Goal: Task Accomplishment & Management: Complete application form

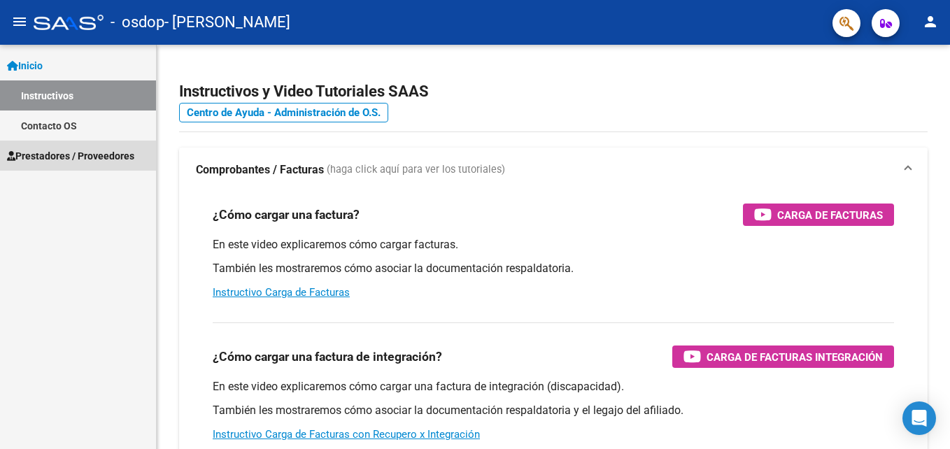
click at [101, 156] on span "Prestadores / Proveedores" at bounding box center [70, 155] width 127 height 15
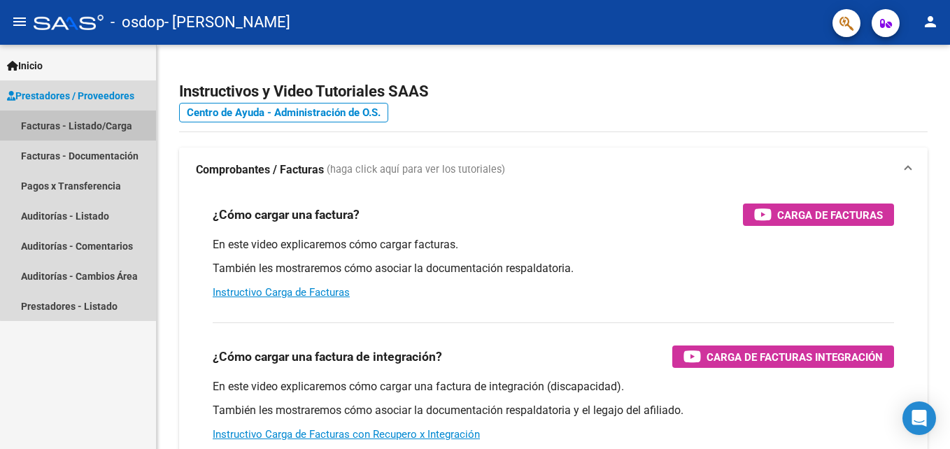
click at [85, 120] on link "Facturas - Listado/Carga" at bounding box center [78, 126] width 156 height 30
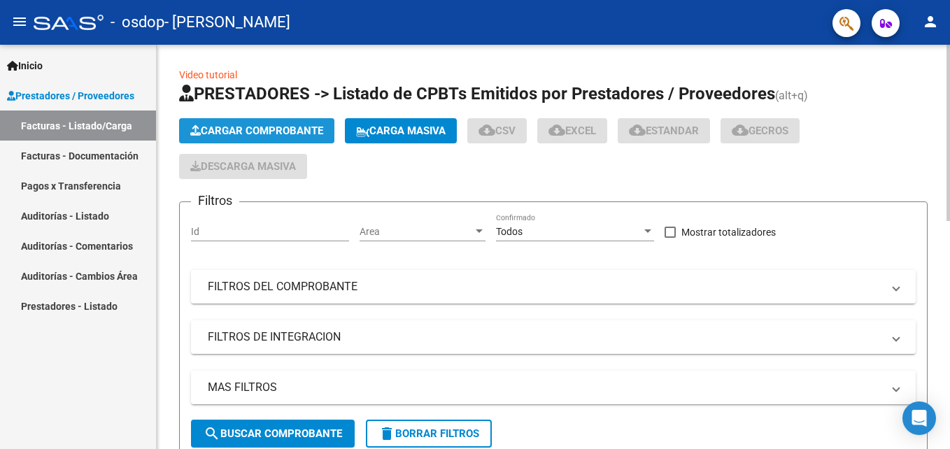
click at [238, 128] on span "Cargar Comprobante" at bounding box center [256, 131] width 133 height 13
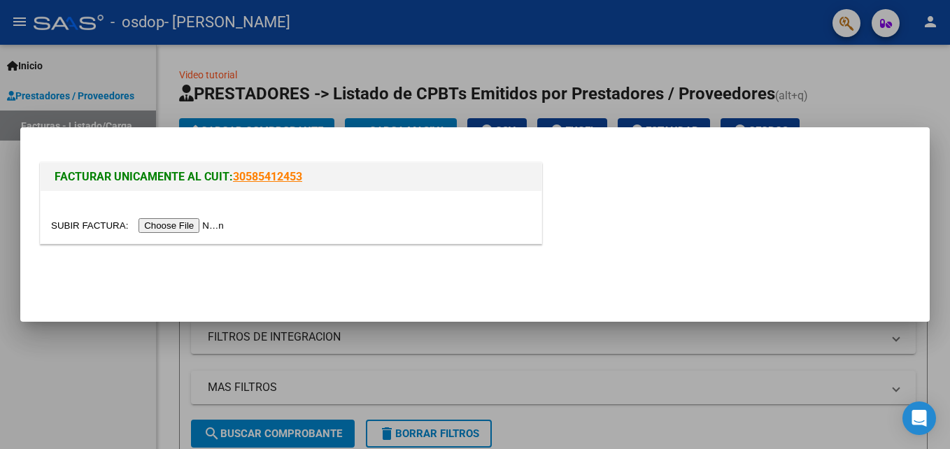
click at [170, 230] on input "file" at bounding box center [139, 225] width 177 height 15
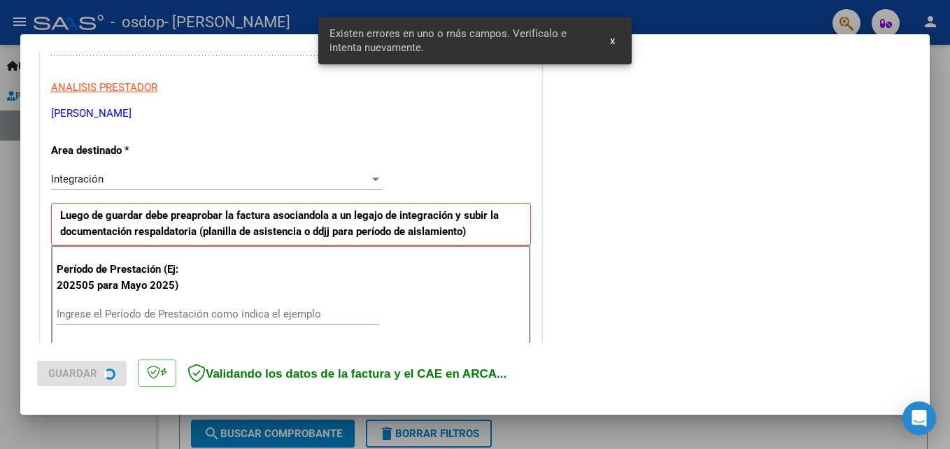
scroll to position [315, 0]
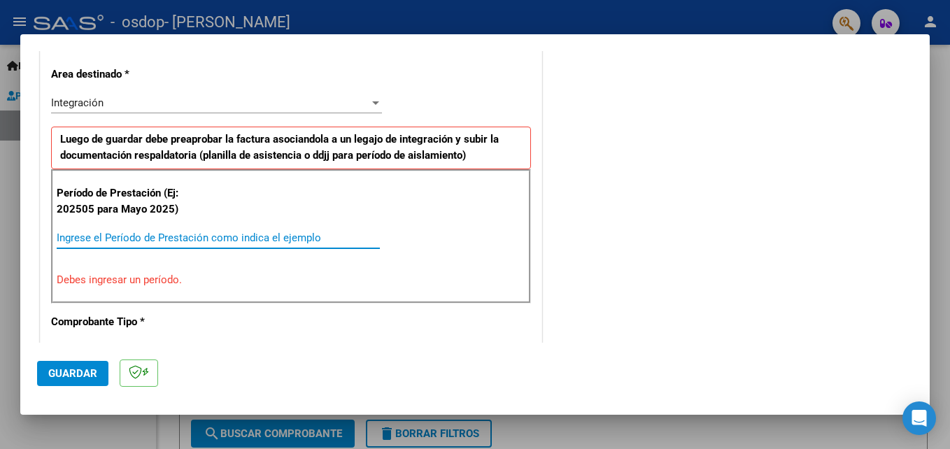
click at [213, 234] on input "Ingrese el Período de Prestación como indica el ejemplo" at bounding box center [218, 238] width 323 height 13
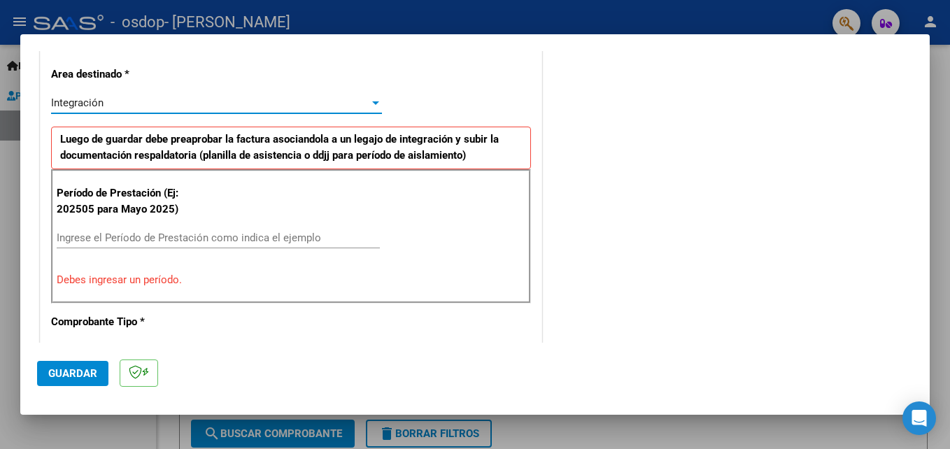
click at [372, 101] on div at bounding box center [375, 102] width 7 height 3
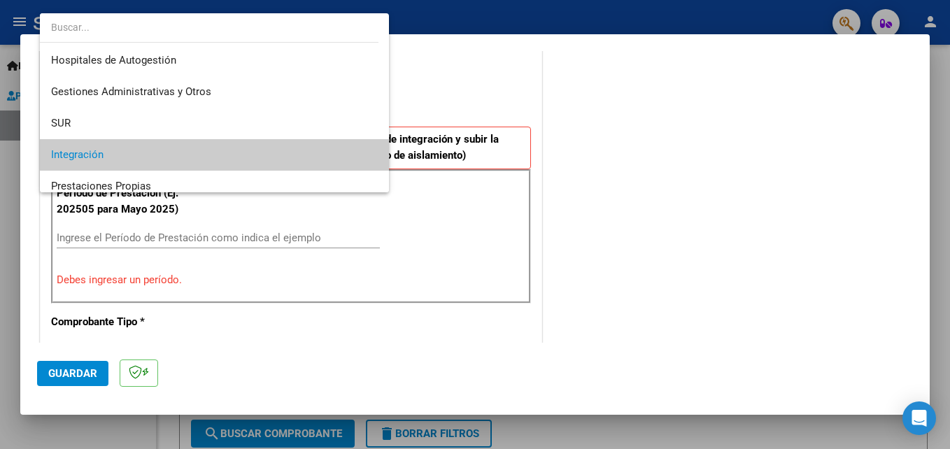
scroll to position [52, 0]
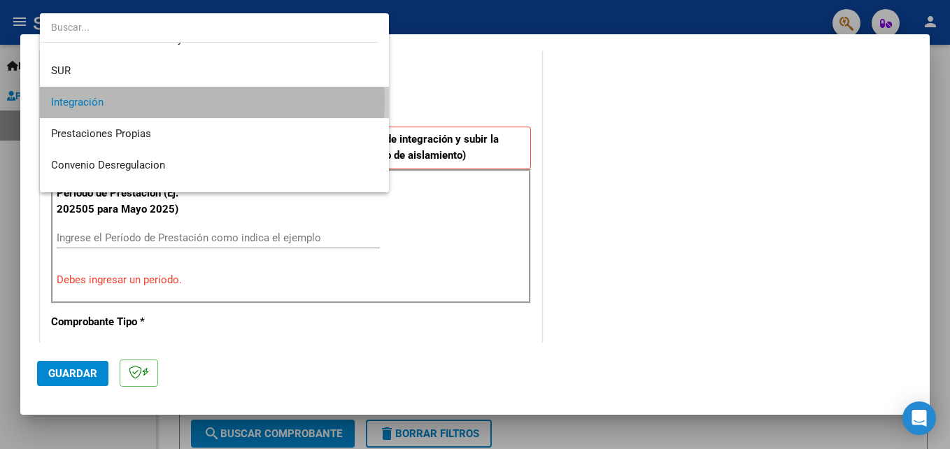
click at [212, 101] on span "Integración" at bounding box center [214, 102] width 327 height 31
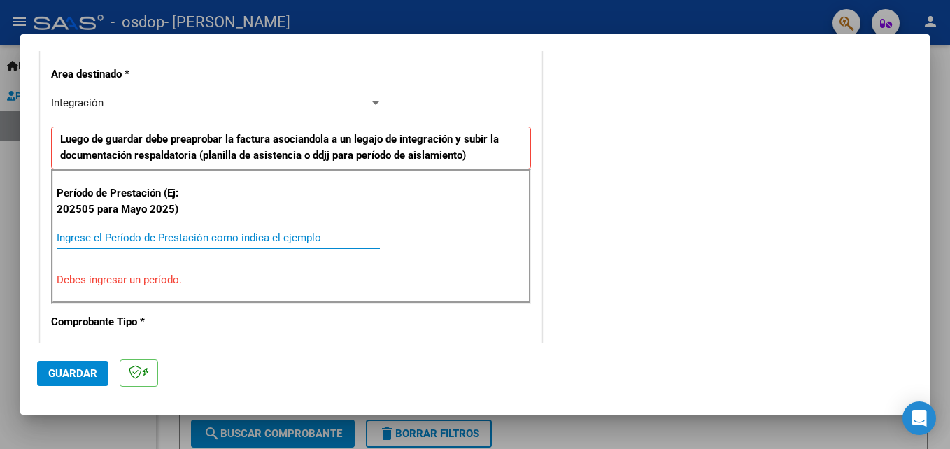
click at [153, 238] on input "Ingrese el Período de Prestación como indica el ejemplo" at bounding box center [218, 238] width 323 height 13
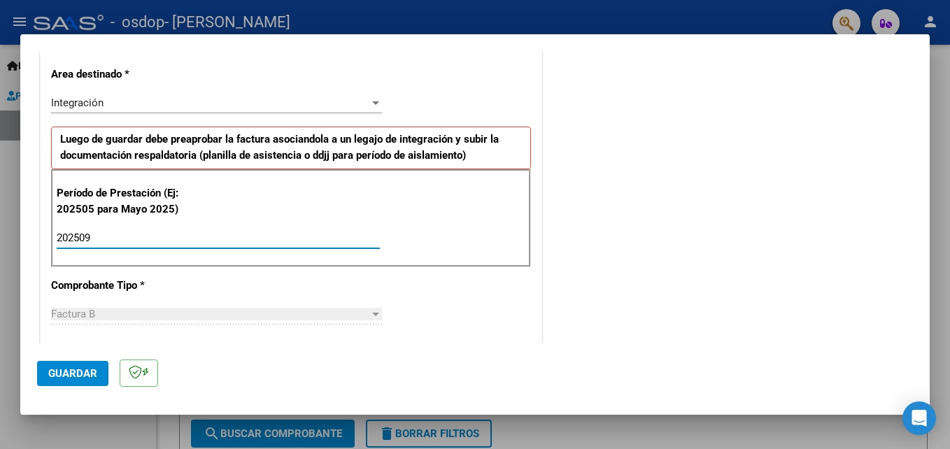
type input "202509"
click at [374, 315] on div at bounding box center [375, 314] width 7 height 3
click at [290, 309] on div "Factura B" at bounding box center [210, 314] width 318 height 13
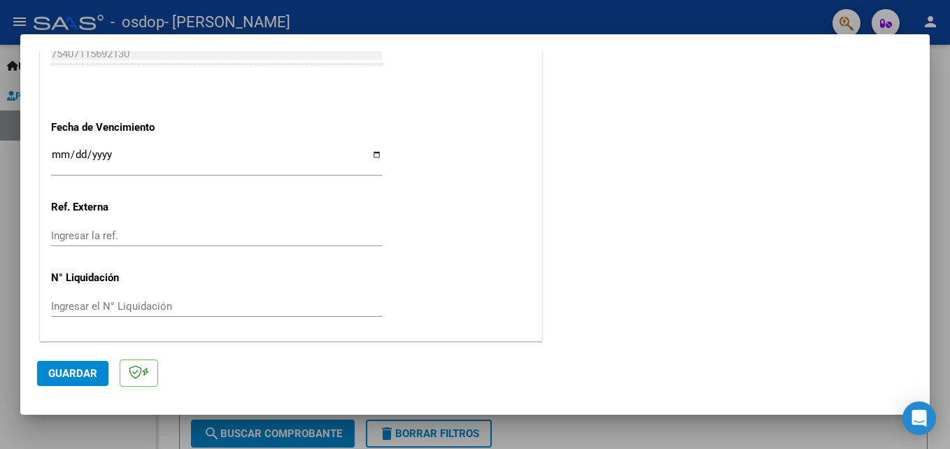
scroll to position [940, 0]
click at [377, 154] on input "Ingresar la fecha" at bounding box center [216, 159] width 331 height 22
type input "[DATE]"
click at [69, 370] on span "Guardar" at bounding box center [72, 373] width 49 height 13
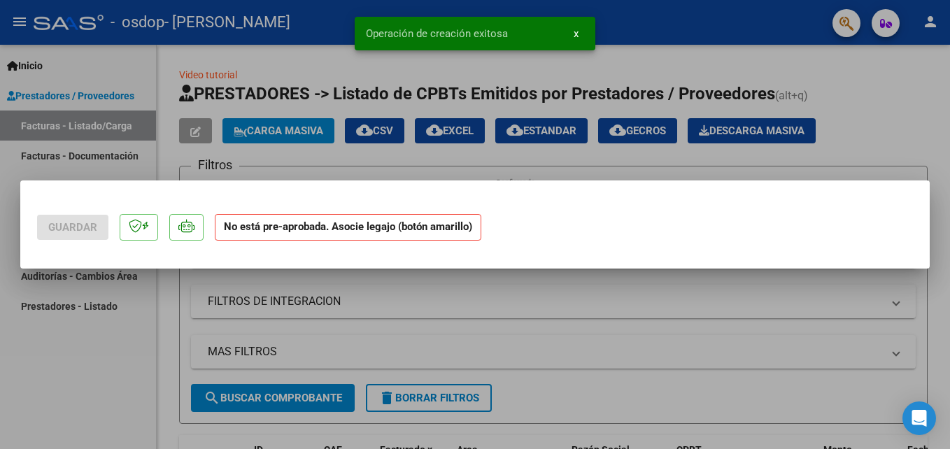
scroll to position [0, 0]
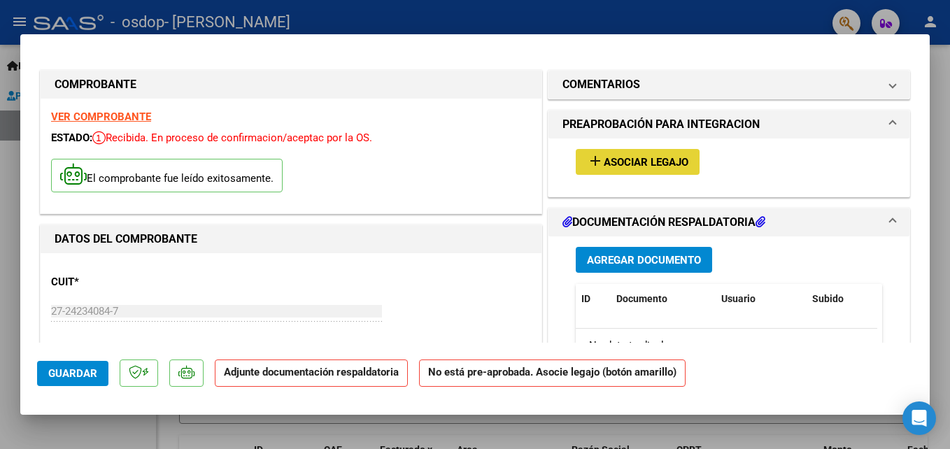
click at [614, 160] on span "Asociar Legajo" at bounding box center [646, 162] width 85 height 13
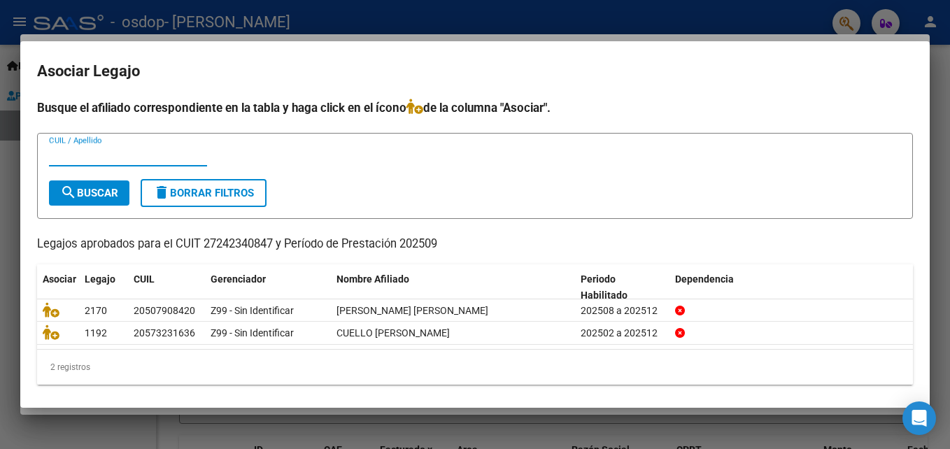
click at [85, 151] on input "CUIL / Apellido" at bounding box center [128, 155] width 158 height 13
type input "CUELLO"
click at [112, 196] on span "search Buscar" at bounding box center [89, 193] width 58 height 13
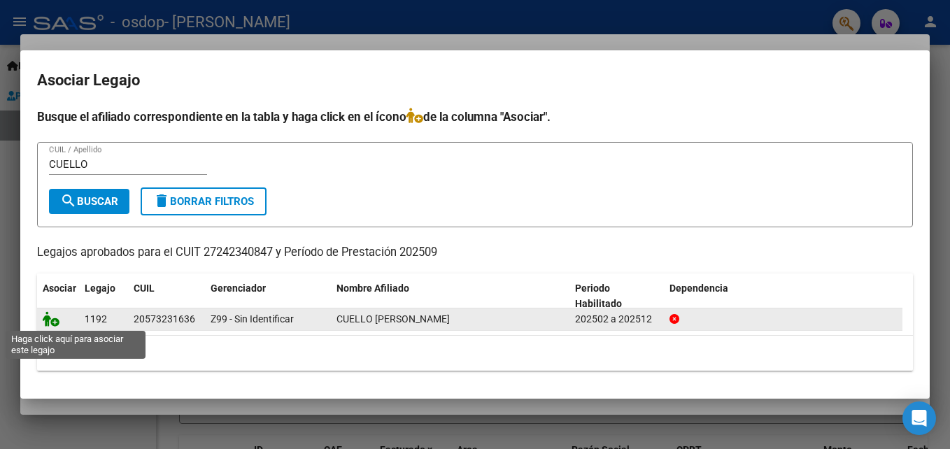
click at [48, 321] on icon at bounding box center [51, 318] width 17 height 15
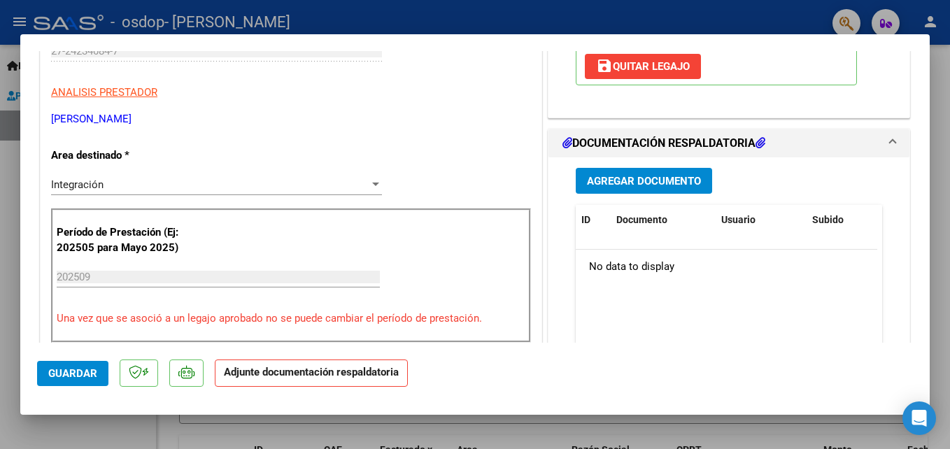
scroll to position [252, 0]
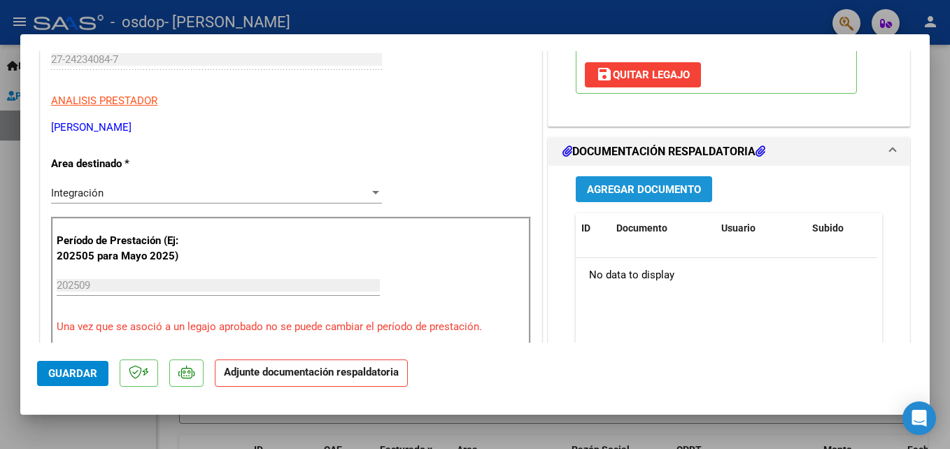
click at [652, 185] on span "Agregar Documento" at bounding box center [644, 189] width 114 height 13
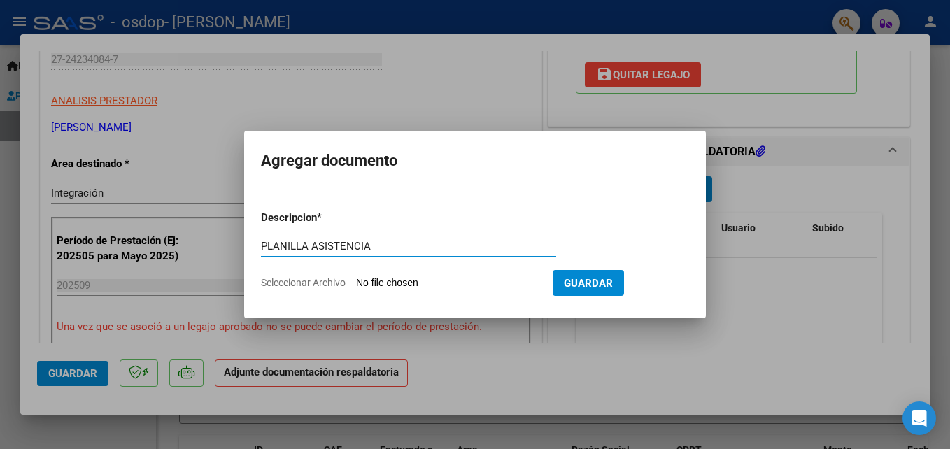
type input "PLANILLA ASISTENCIA"
click at [440, 286] on input "Seleccionar Archivo" at bounding box center [448, 283] width 185 height 13
type input "C:\fakepath\planilla integ [PERSON_NAME] [DATE].pdf"
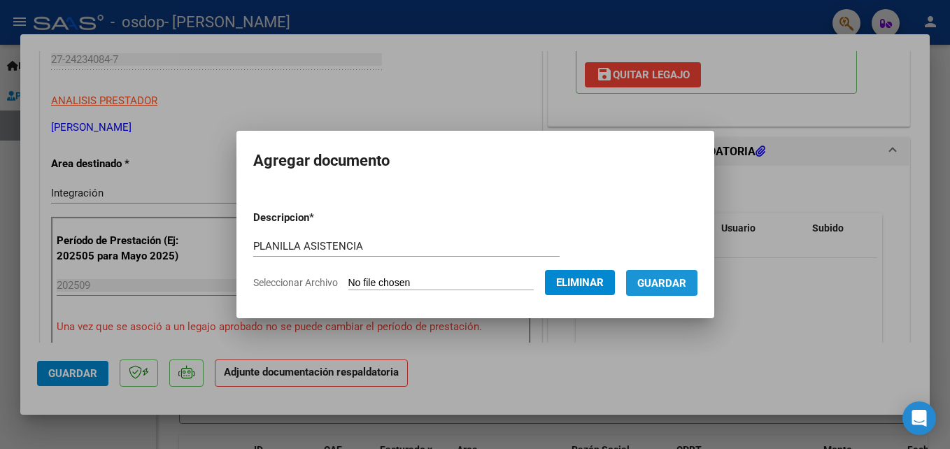
click at [649, 279] on span "Guardar" at bounding box center [662, 283] width 49 height 13
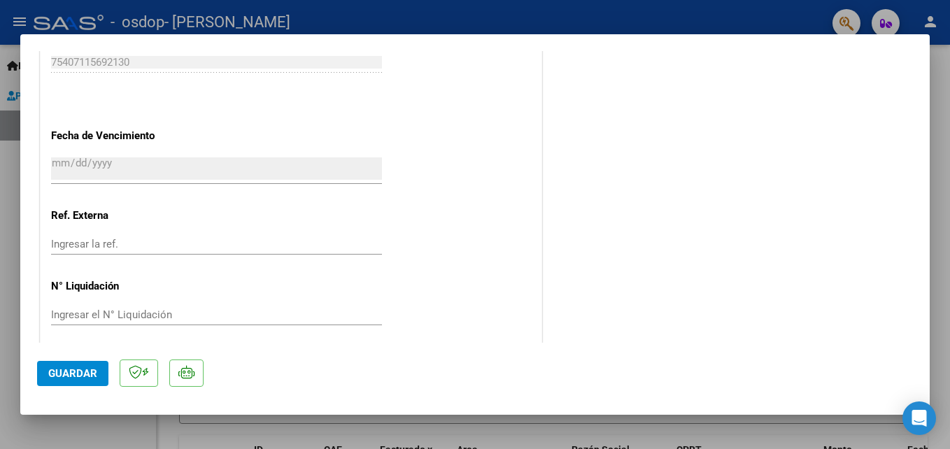
scroll to position [961, 0]
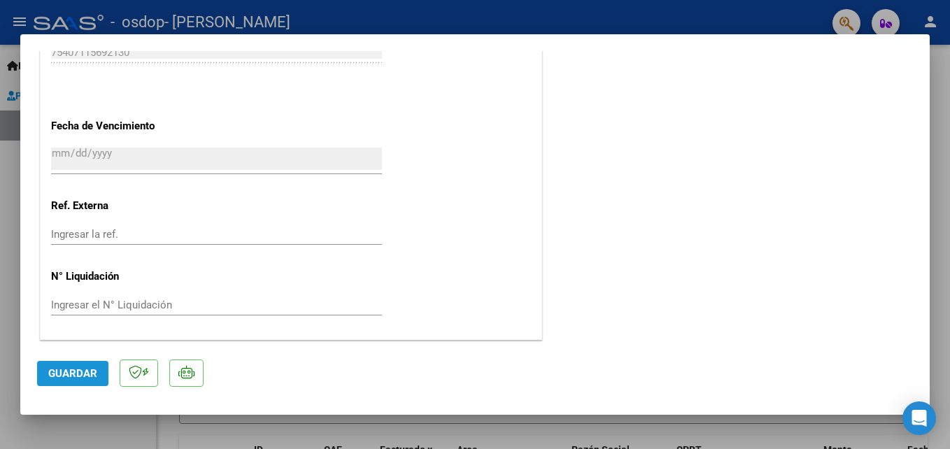
click at [64, 374] on span "Guardar" at bounding box center [72, 373] width 49 height 13
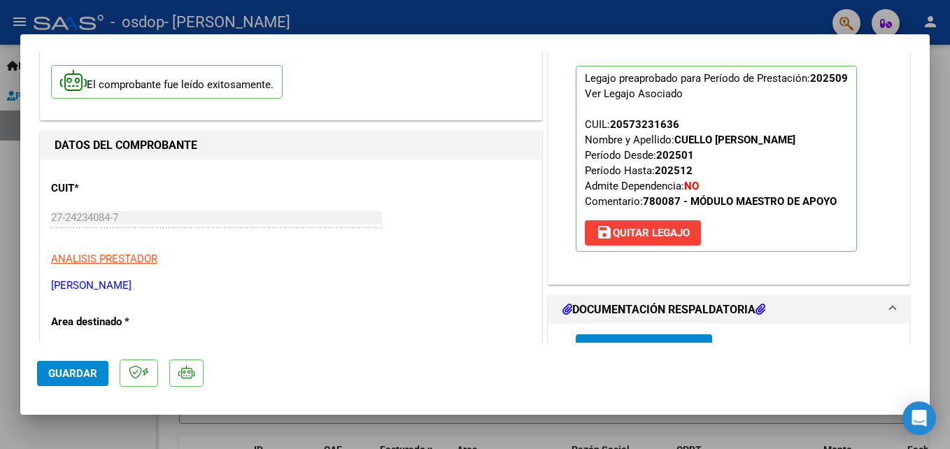
scroll to position [0, 0]
